Goal: Information Seeking & Learning: Learn about a topic

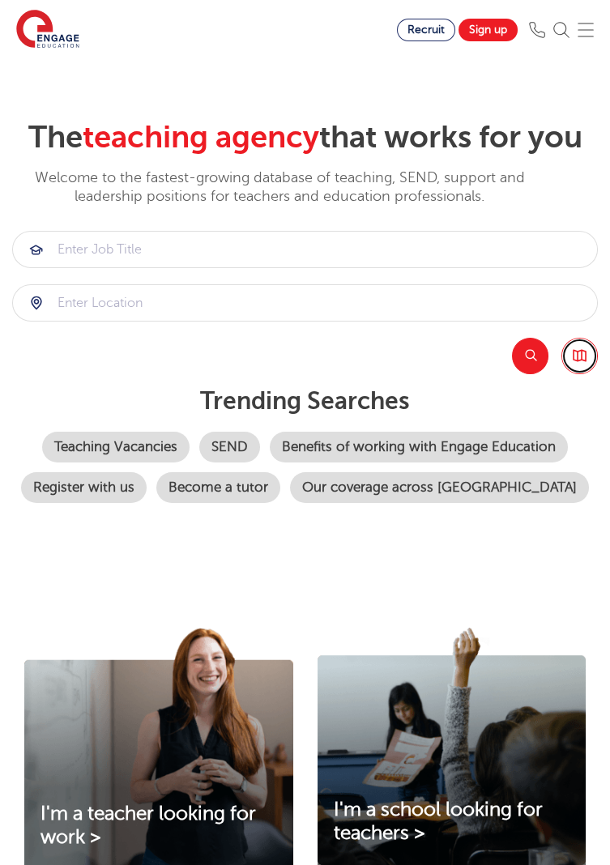
click at [581, 349] on link "Browse all Jobs" at bounding box center [579, 356] width 36 height 36
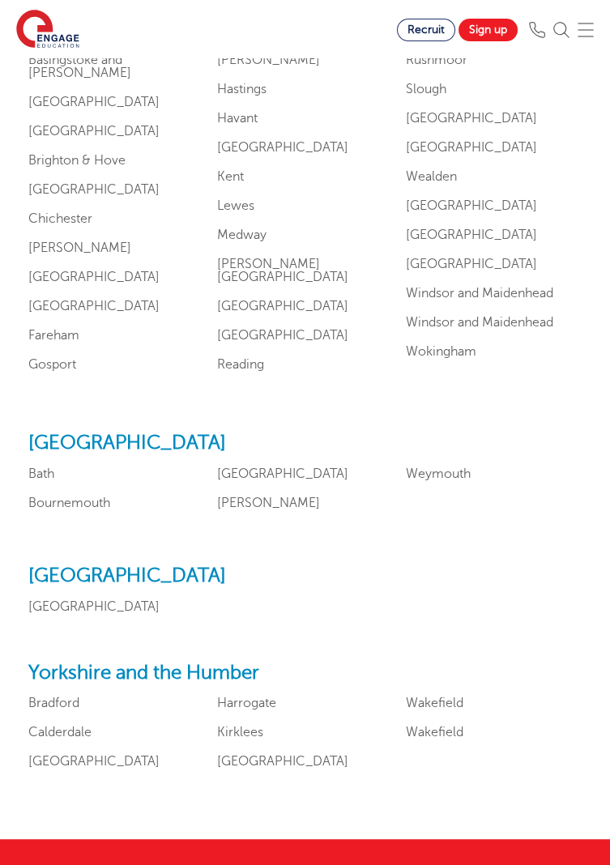
scroll to position [1706, 0]
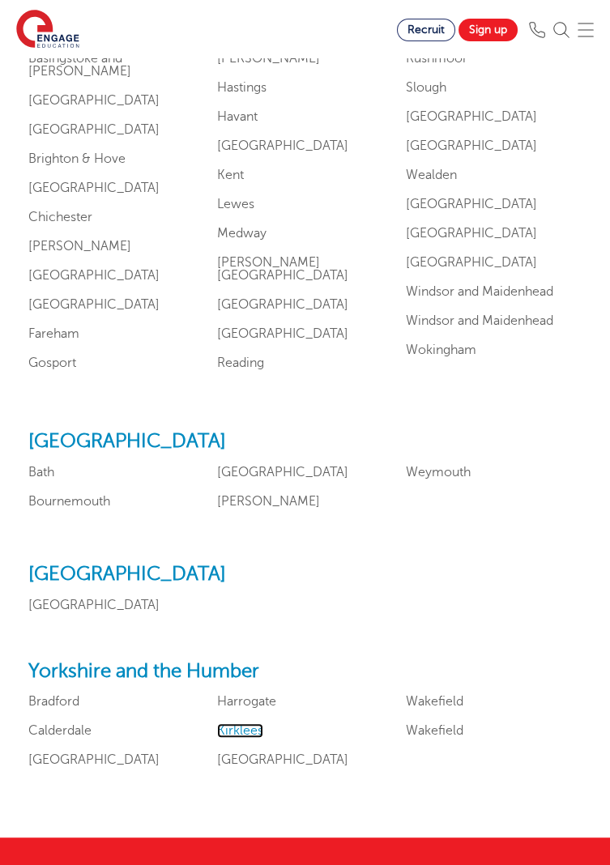
click at [258, 738] on link "Kirklees" at bounding box center [240, 730] width 46 height 15
click at [459, 709] on link "Wakefield" at bounding box center [434, 701] width 57 height 15
click at [261, 766] on li "Leeds" at bounding box center [305, 759] width 176 height 13
click at [244, 767] on link "Leeds" at bounding box center [282, 759] width 131 height 15
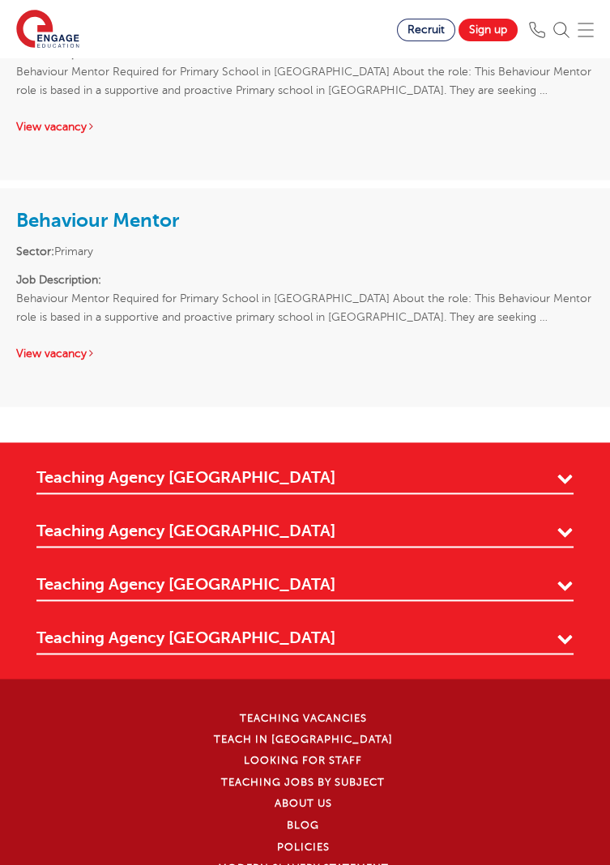
scroll to position [4453, 0]
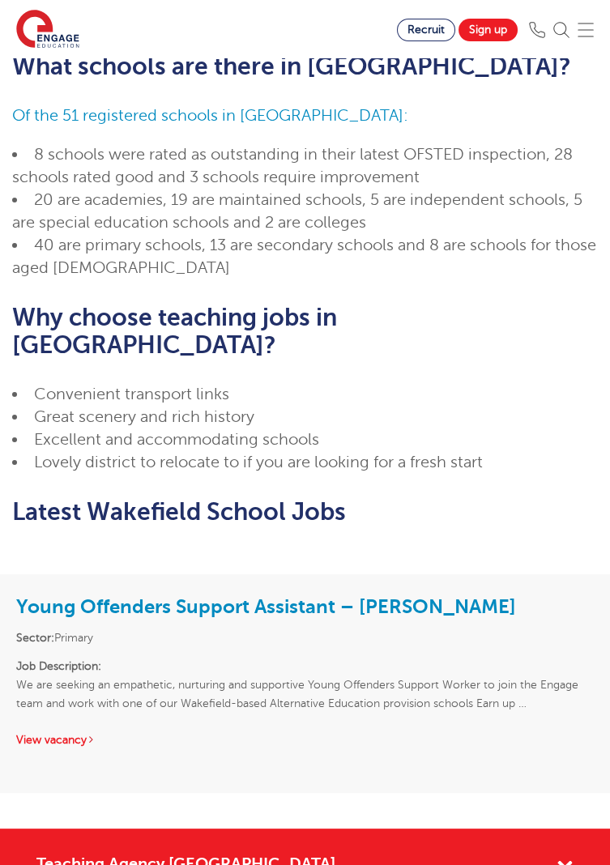
scroll to position [717, 0]
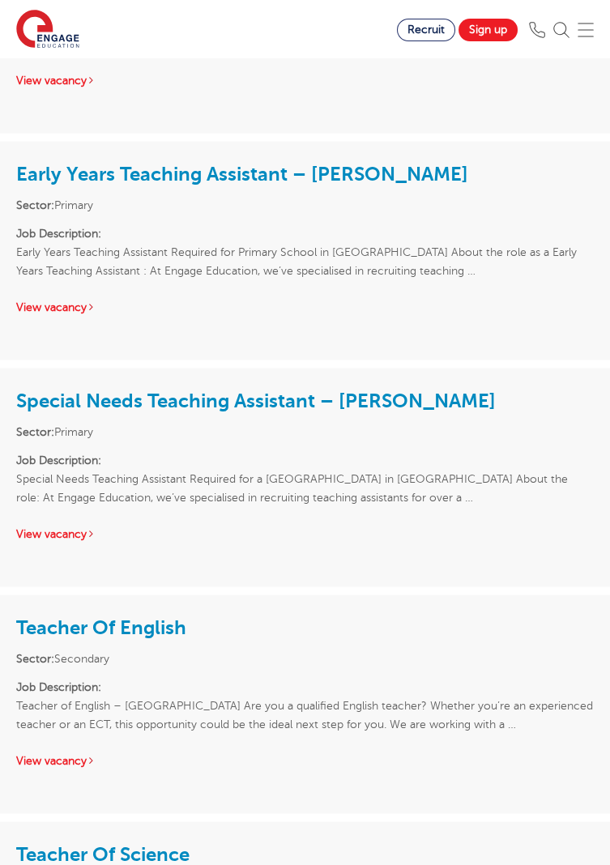
scroll to position [5875, 0]
